Goal: Communication & Community: Answer question/provide support

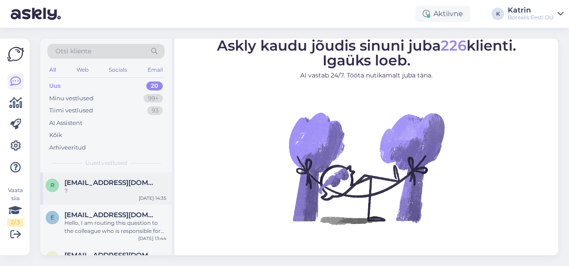
click at [103, 192] on div "?" at bounding box center [115, 191] width 102 height 8
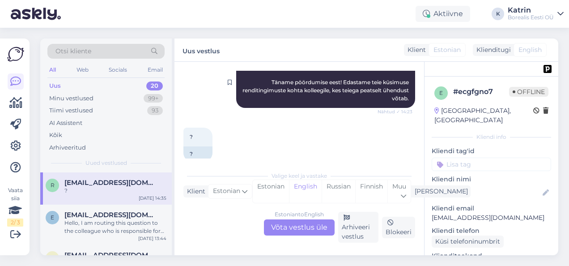
scroll to position [168, 0]
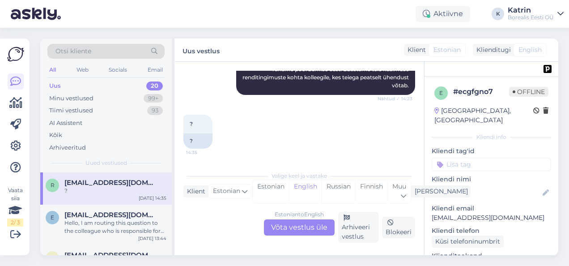
click at [309, 225] on div "Estonian to English Võta vestlus üle" at bounding box center [299, 227] width 71 height 16
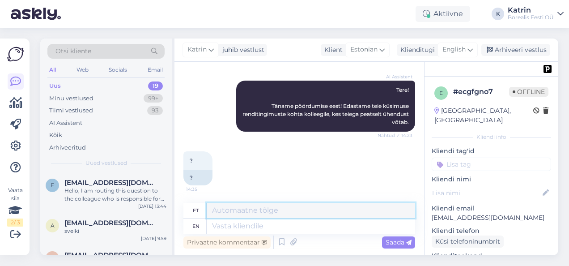
click at [250, 206] on textarea at bounding box center [311, 210] width 209 height 15
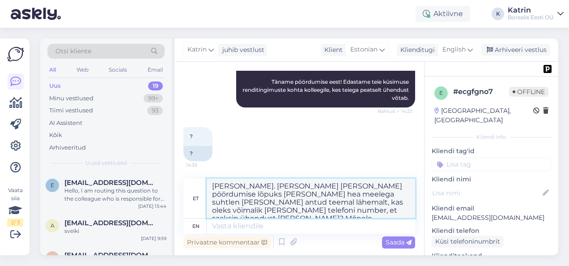
scroll to position [164, 0]
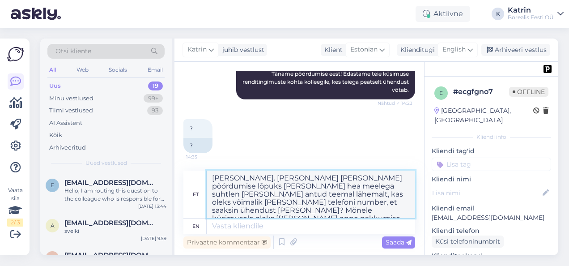
drag, startPoint x: 360, startPoint y: 208, endPoint x: 210, endPoint y: 178, distance: 153.7
click at [210, 178] on textarea "[PERSON_NAME]. [PERSON_NAME] [PERSON_NAME] pöördumise lõpuks [PERSON_NAME] hea …" at bounding box center [311, 194] width 209 height 47
type textarea "[PERSON_NAME]. [PERSON_NAME] [PERSON_NAME] pöördumise lõpuks [PERSON_NAME] hea …"
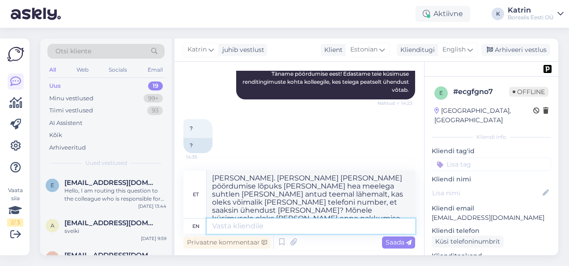
click at [219, 227] on textarea at bounding box center [311, 225] width 209 height 15
paste textarea "[PERSON_NAME]. [PERSON_NAME] [PERSON_NAME] pöördumise lõpuks [PERSON_NAME] hea …"
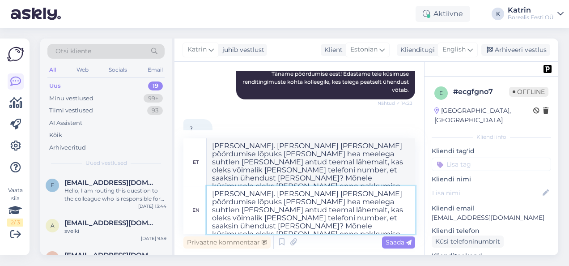
scroll to position [168, 0]
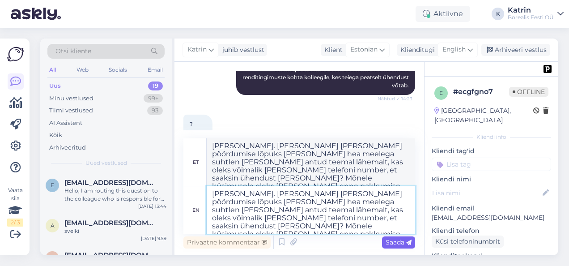
type textarea "[PERSON_NAME]. [PERSON_NAME] [PERSON_NAME] pöördumise lõpuks [PERSON_NAME] hea …"
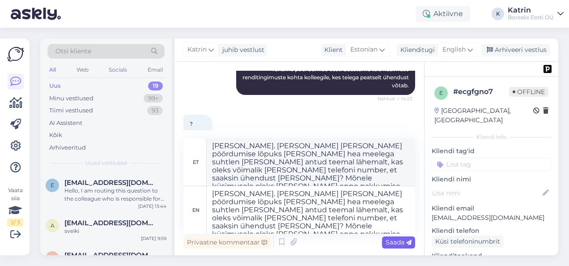
type textarea "[PERSON_NAME]. [PERSON_NAME] [PERSON_NAME] pöördumise lõpuks [PERSON_NAME] hea …"
click at [400, 243] on span "Saada" at bounding box center [399, 242] width 26 height 8
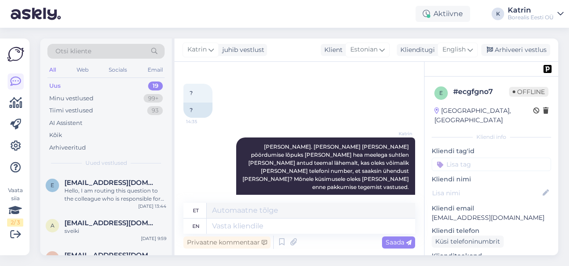
scroll to position [250, 0]
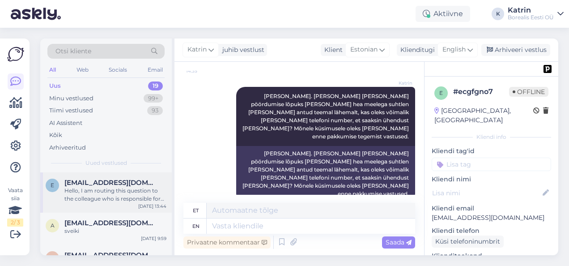
click at [130, 198] on div "Hello, I am routing this question to the colleague who is responsible for this …" at bounding box center [115, 195] width 102 height 16
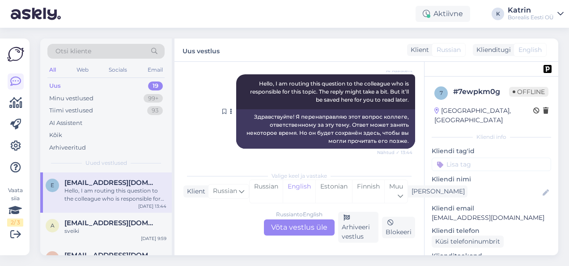
scroll to position [0, 0]
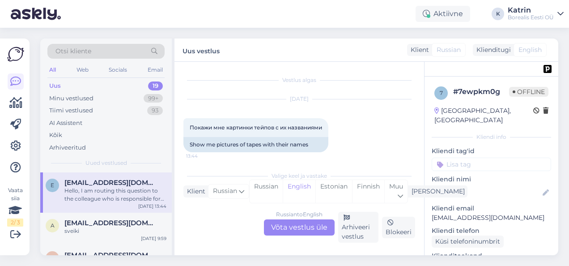
click at [309, 229] on div "Russian to English Võta vestlus üle" at bounding box center [299, 227] width 71 height 16
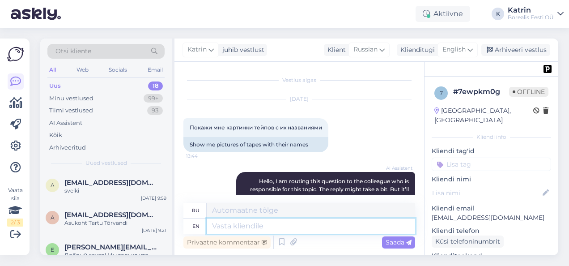
click at [258, 225] on textarea at bounding box center [311, 225] width 209 height 15
paste textarea "[URL][DOMAIN_NAME]"
type textarea "[URL][DOMAIN_NAME]"
drag, startPoint x: 395, startPoint y: 223, endPoint x: 201, endPoint y: 224, distance: 193.8
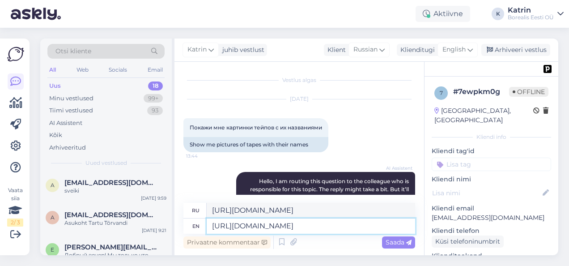
click at [201, 224] on div "en [URL][DOMAIN_NAME]" at bounding box center [300, 225] width 232 height 15
paste textarea "[DOMAIN_NAME][URL]"
type textarea "[URL][DOMAIN_NAME]"
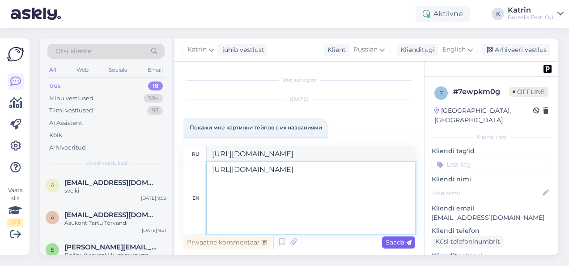
type textarea "[URL][DOMAIN_NAME]"
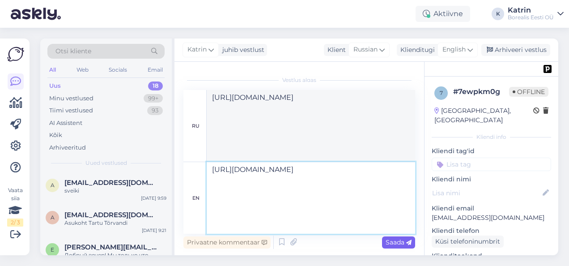
type textarea "[URL][DOMAIN_NAME]"
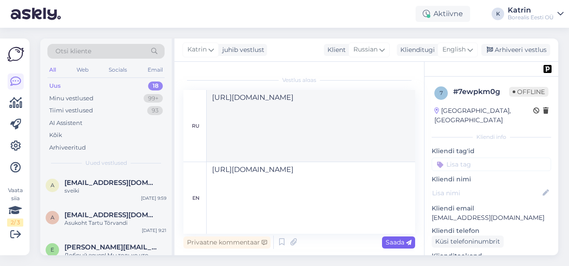
click at [395, 244] on span "Saada" at bounding box center [399, 242] width 26 height 8
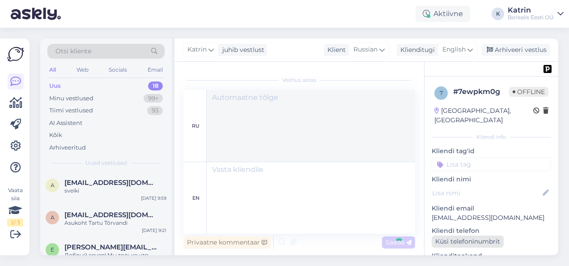
scroll to position [214, 0]
